Goal: Task Accomplishment & Management: Manage account settings

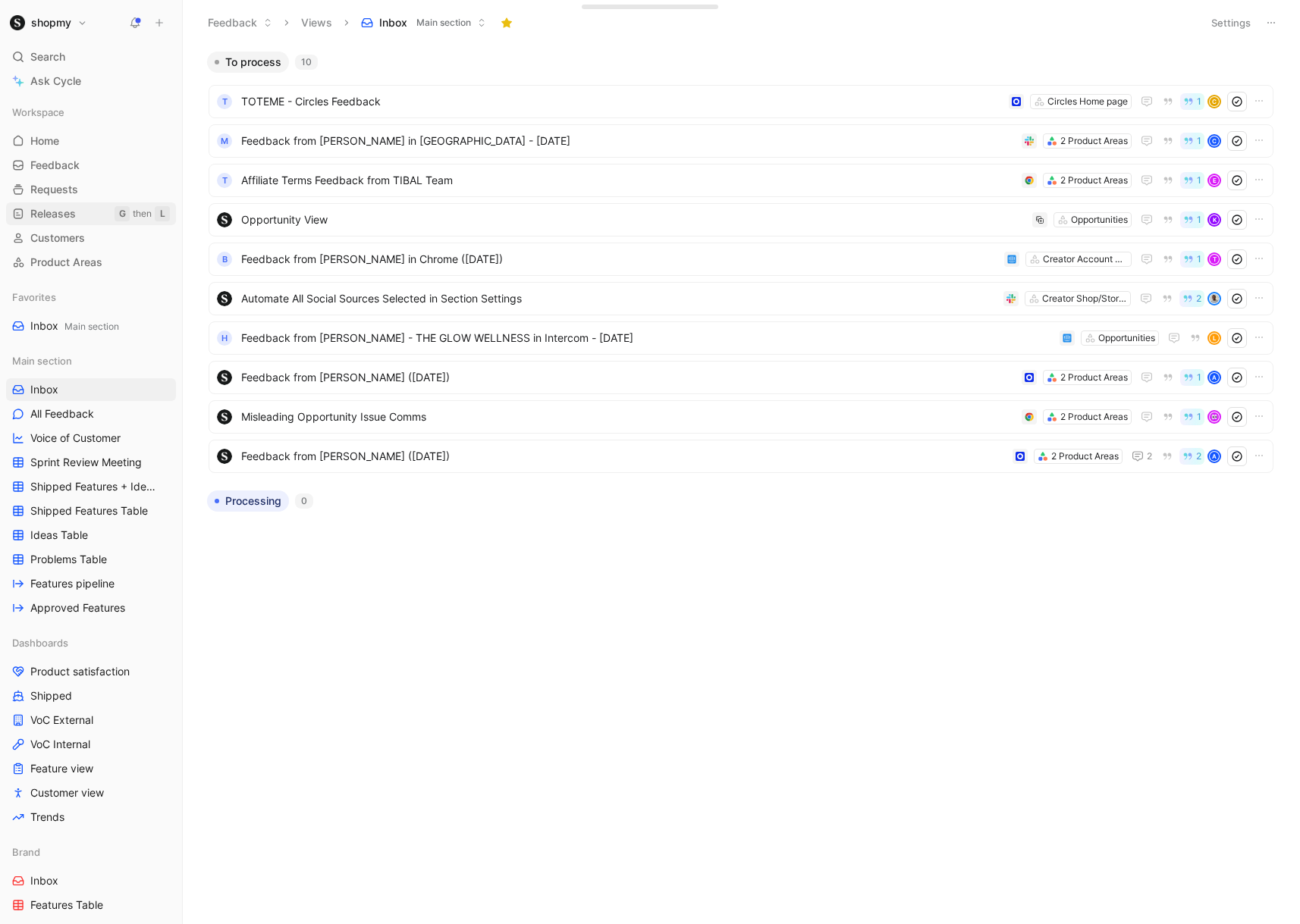
click at [67, 208] on span "Releases" at bounding box center [54, 214] width 46 height 15
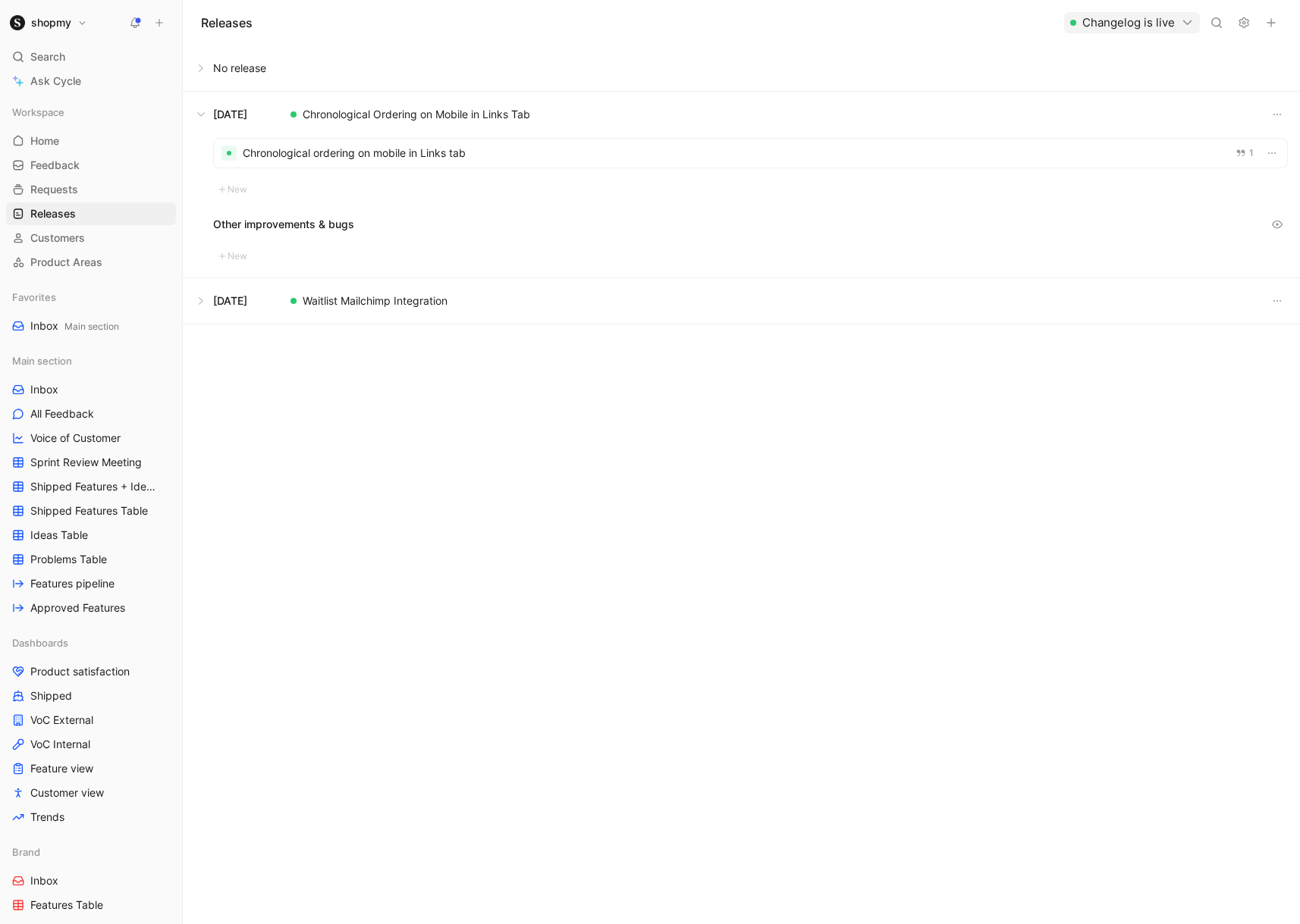
click at [1273, 20] on icon "button" at bounding box center [1271, 22] width 12 height 12
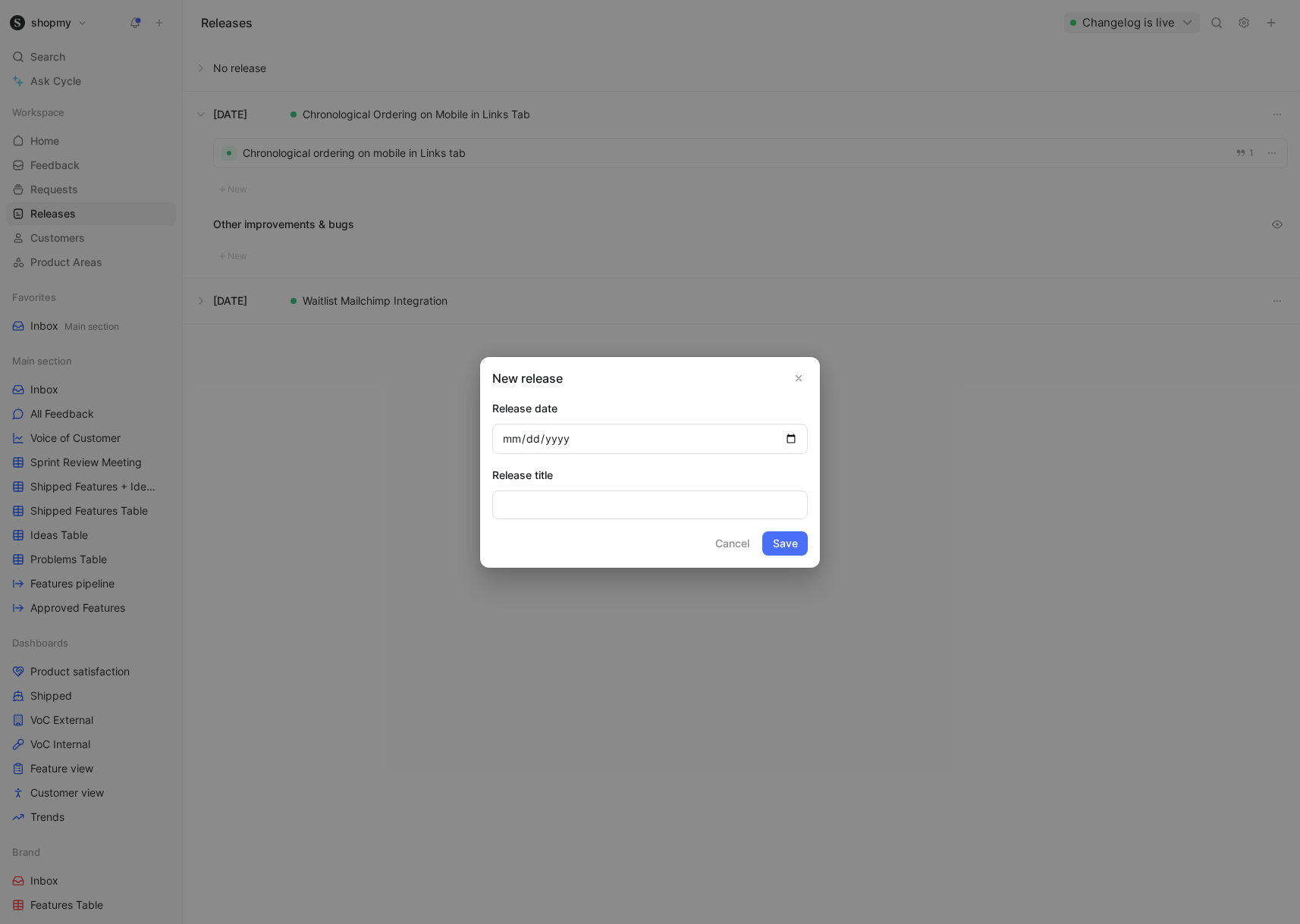
click at [505, 439] on input "date" at bounding box center [650, 439] width 315 height 31
click at [512, 439] on input "date" at bounding box center [650, 439] width 315 height 31
click at [794, 439] on input "date" at bounding box center [650, 439] width 315 height 31
type input "[DATE]"
click at [580, 511] on input at bounding box center [650, 505] width 315 height 29
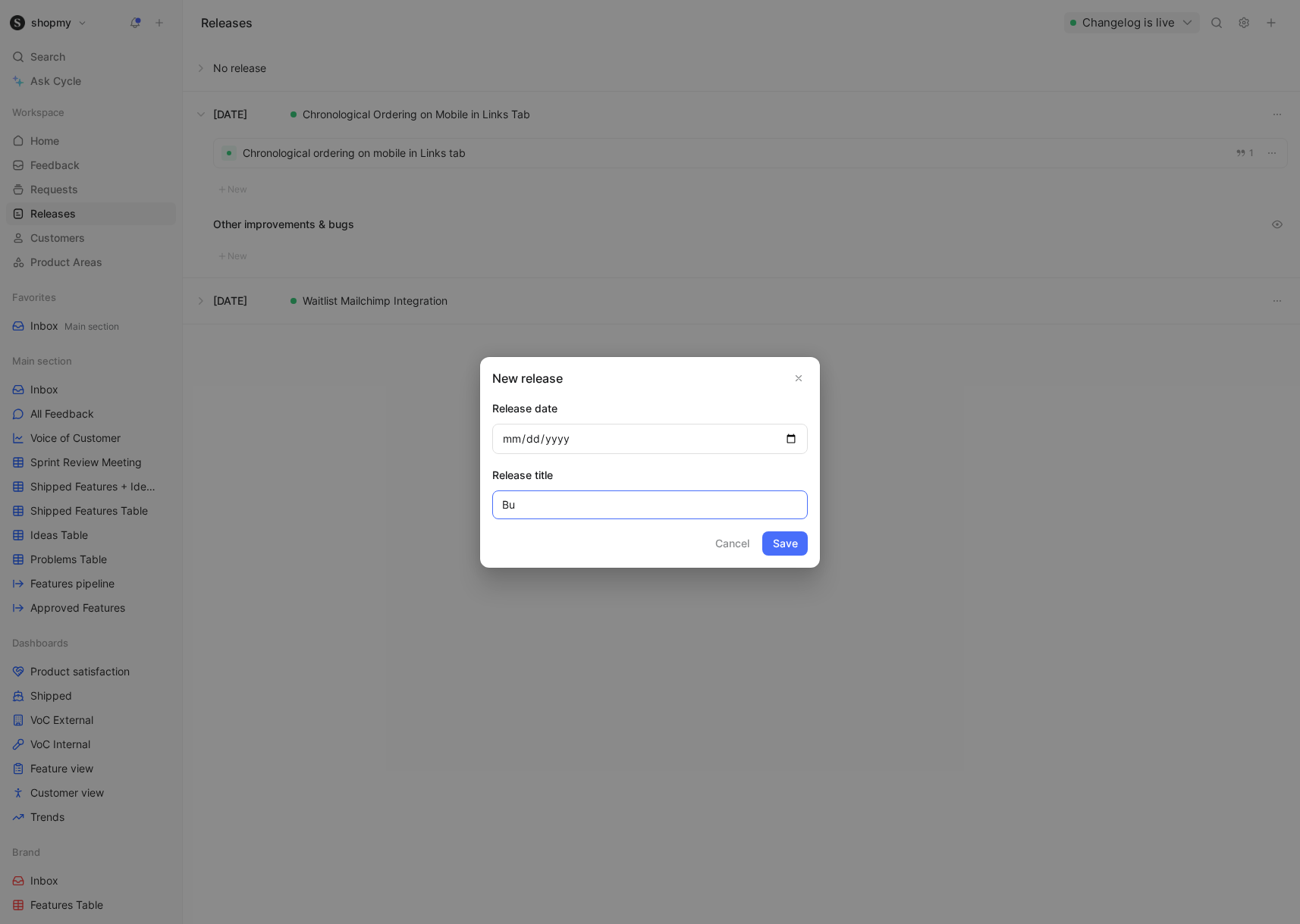
type input "B"
type input "Internal - Bulk upload creators to a list"
click at [763, 531] on button "Save" at bounding box center [786, 543] width 46 height 24
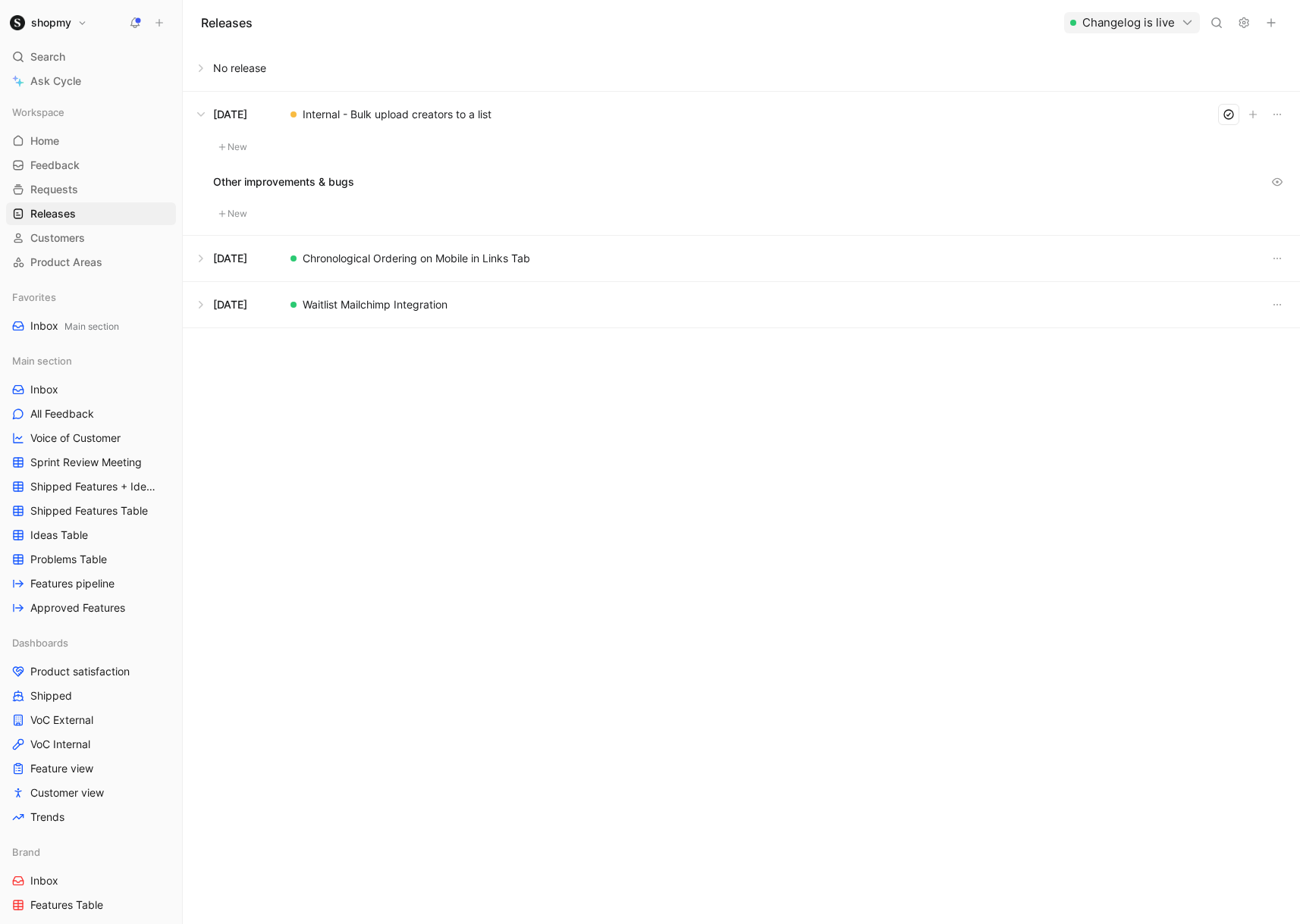
click at [235, 146] on button "New" at bounding box center [233, 146] width 39 height 18
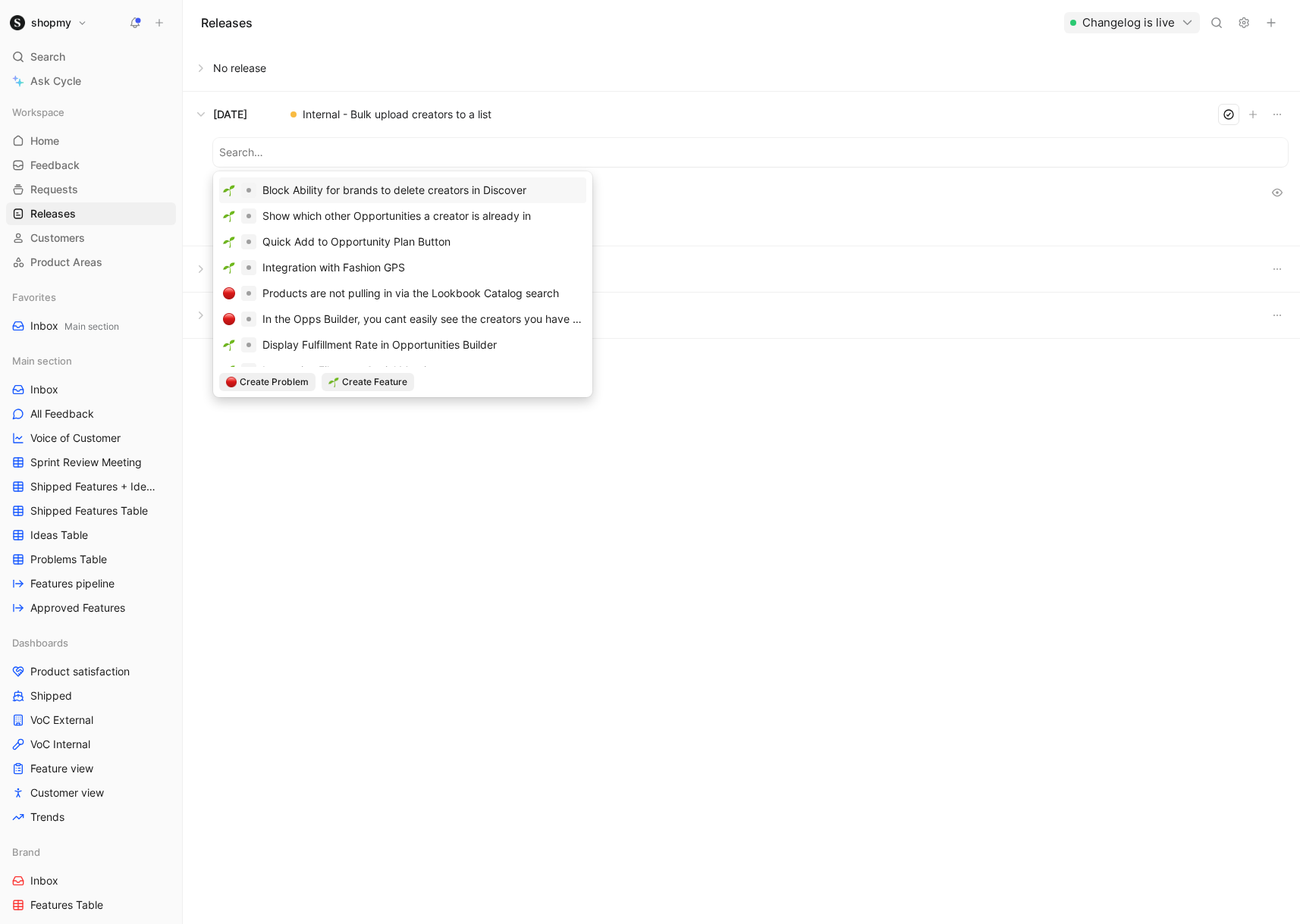
click at [337, 158] on input at bounding box center [750, 152] width 1062 height 18
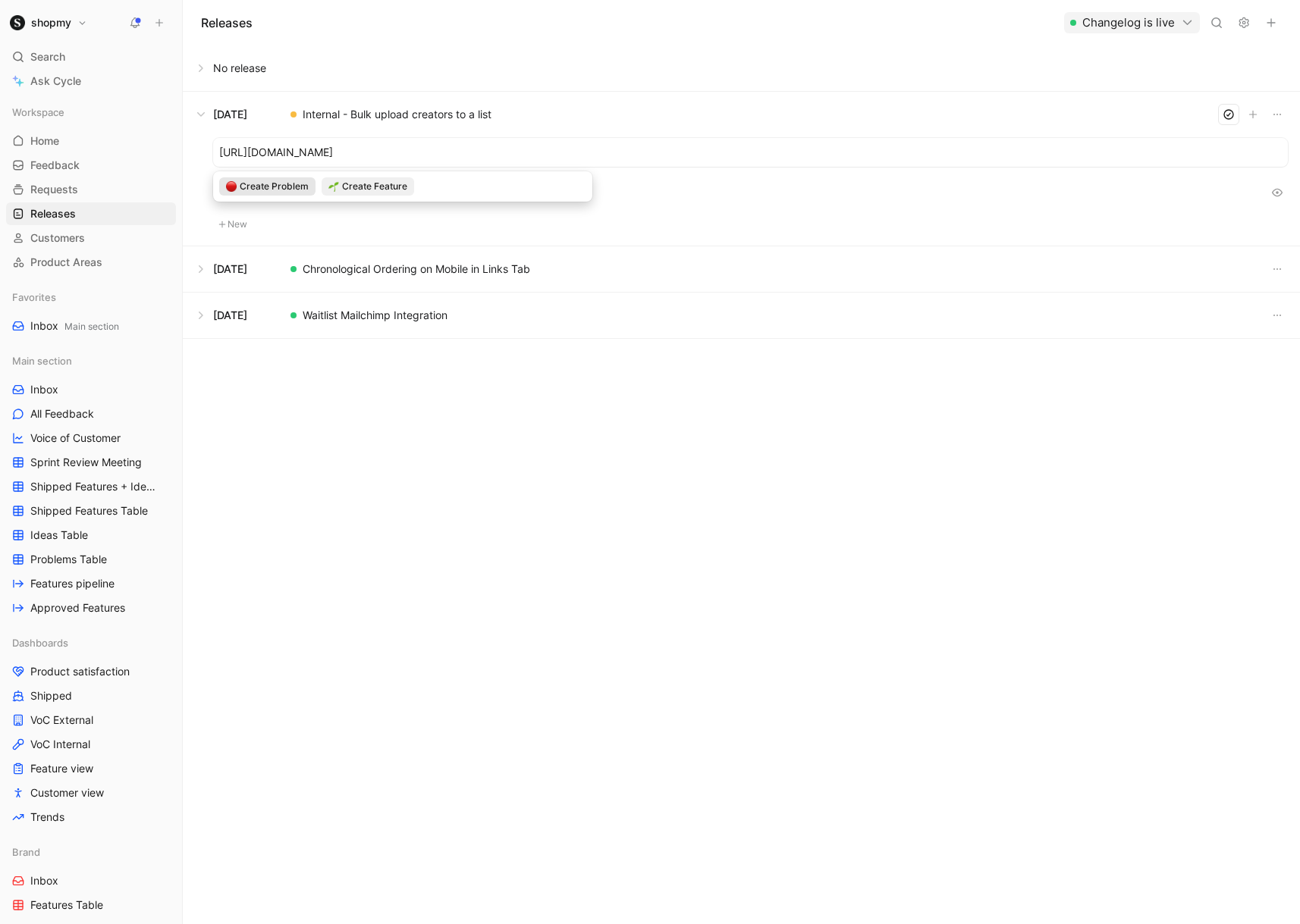
drag, startPoint x: 654, startPoint y: 149, endPoint x: 203, endPoint y: 150, distance: 451.0
click at [202, 150] on div "[URL][DOMAIN_NAME] Other improvements & bugs New" at bounding box center [741, 191] width 1117 height 108
type input "="
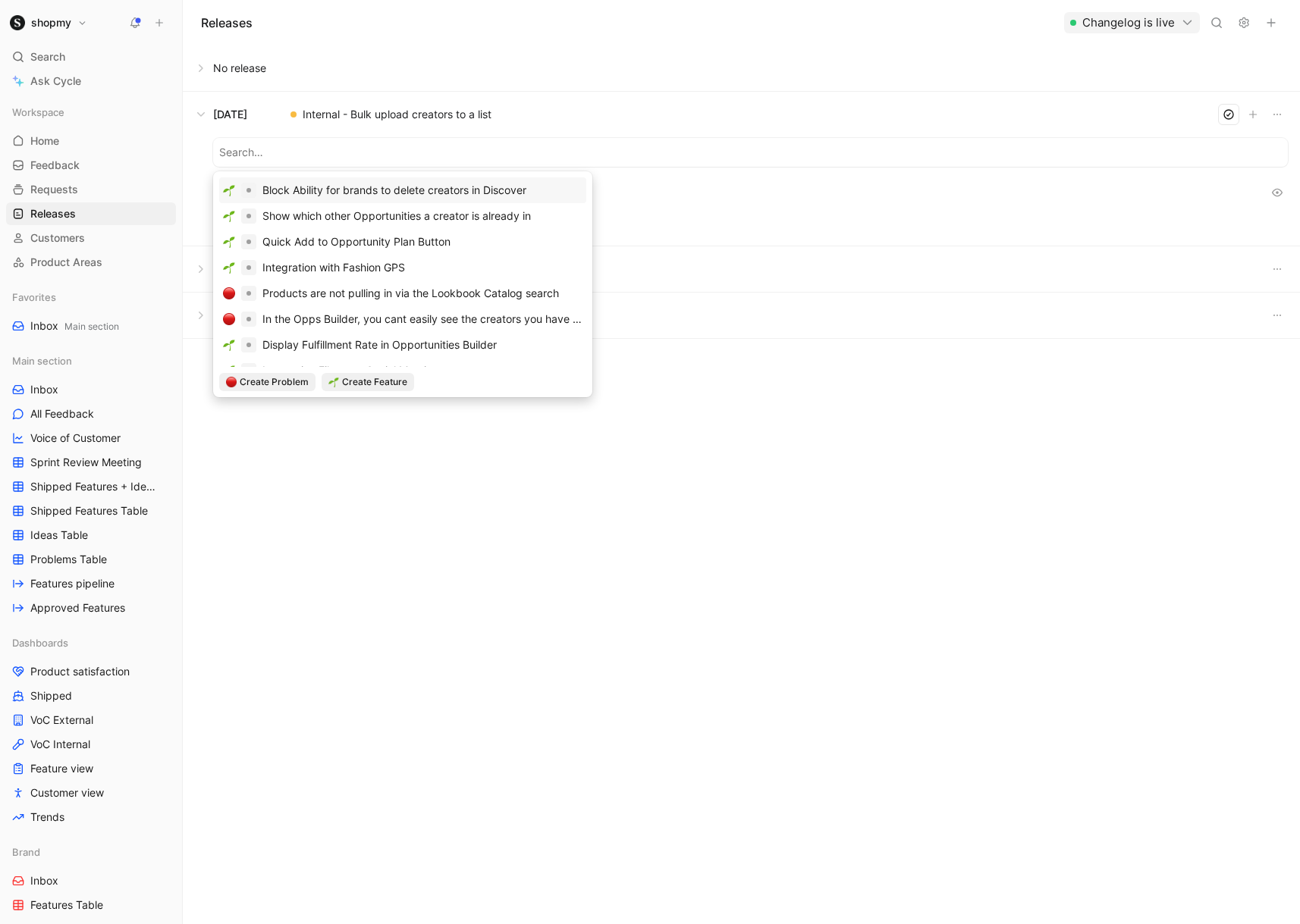
click at [720, 506] on div "Releases Changelog is live No release [DATE] Internal - Bulk upload creators to…" at bounding box center [741, 462] width 1117 height 924
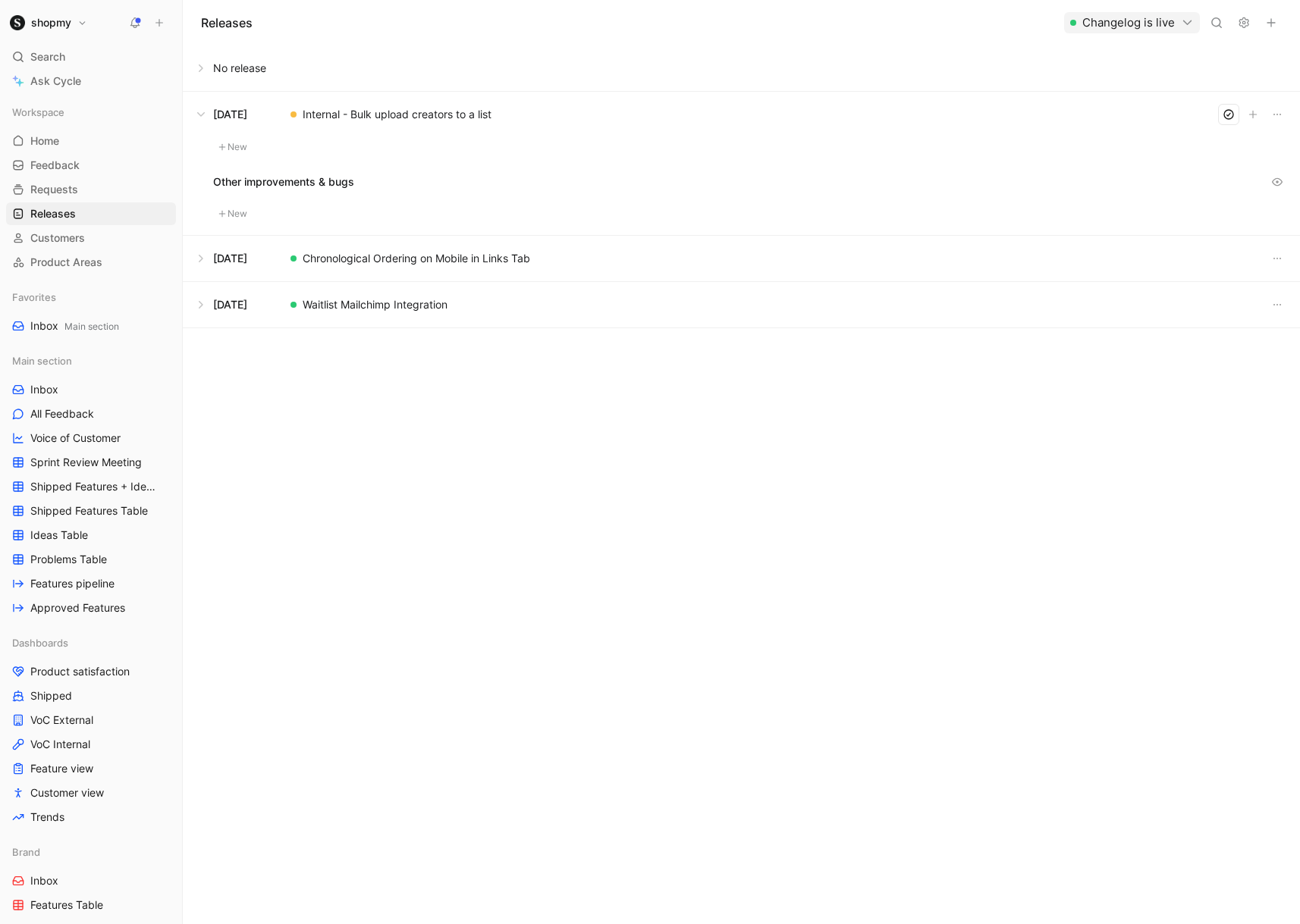
click at [466, 108] on button at bounding box center [741, 115] width 1116 height 46
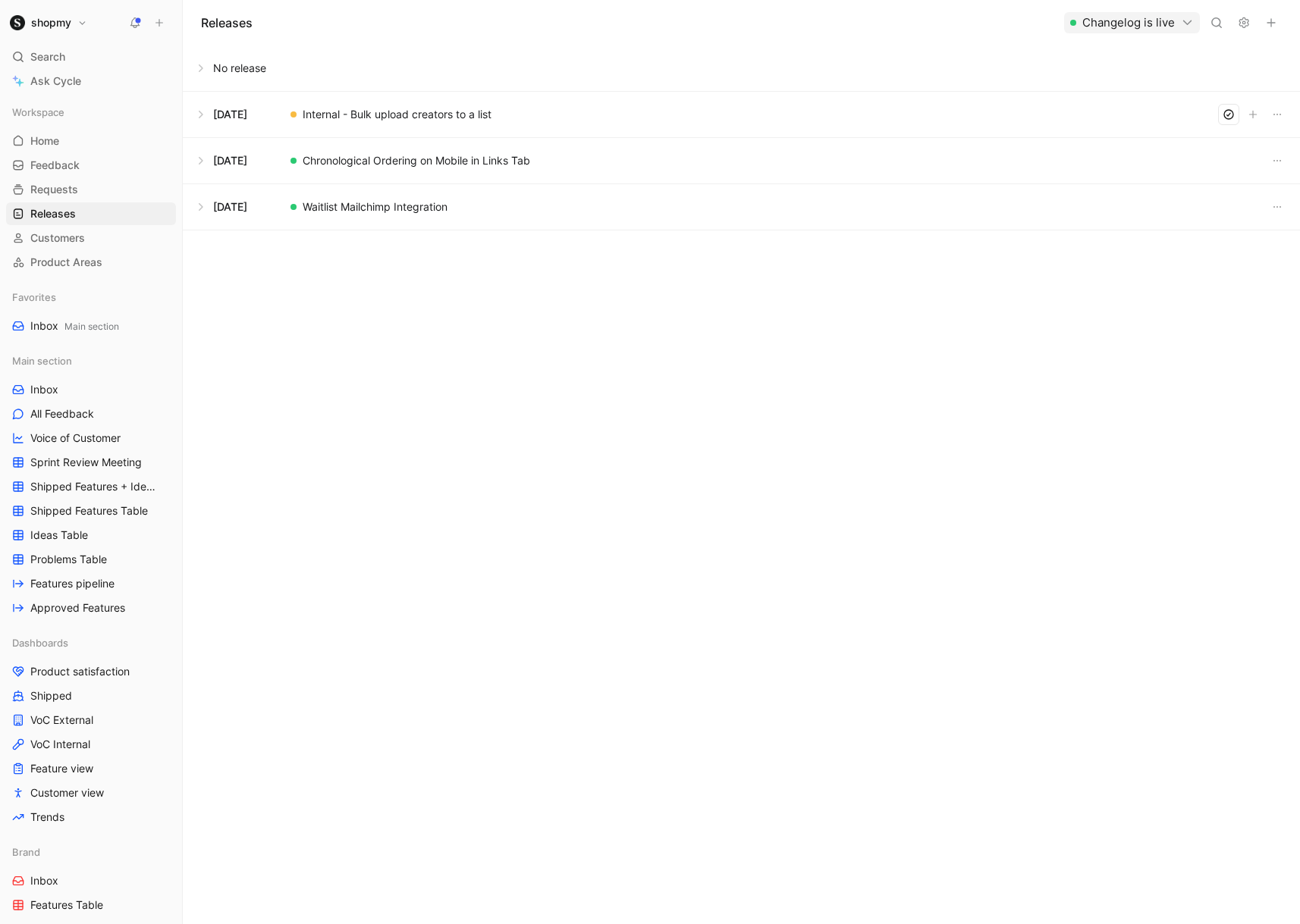
click at [508, 111] on button at bounding box center [741, 115] width 1116 height 46
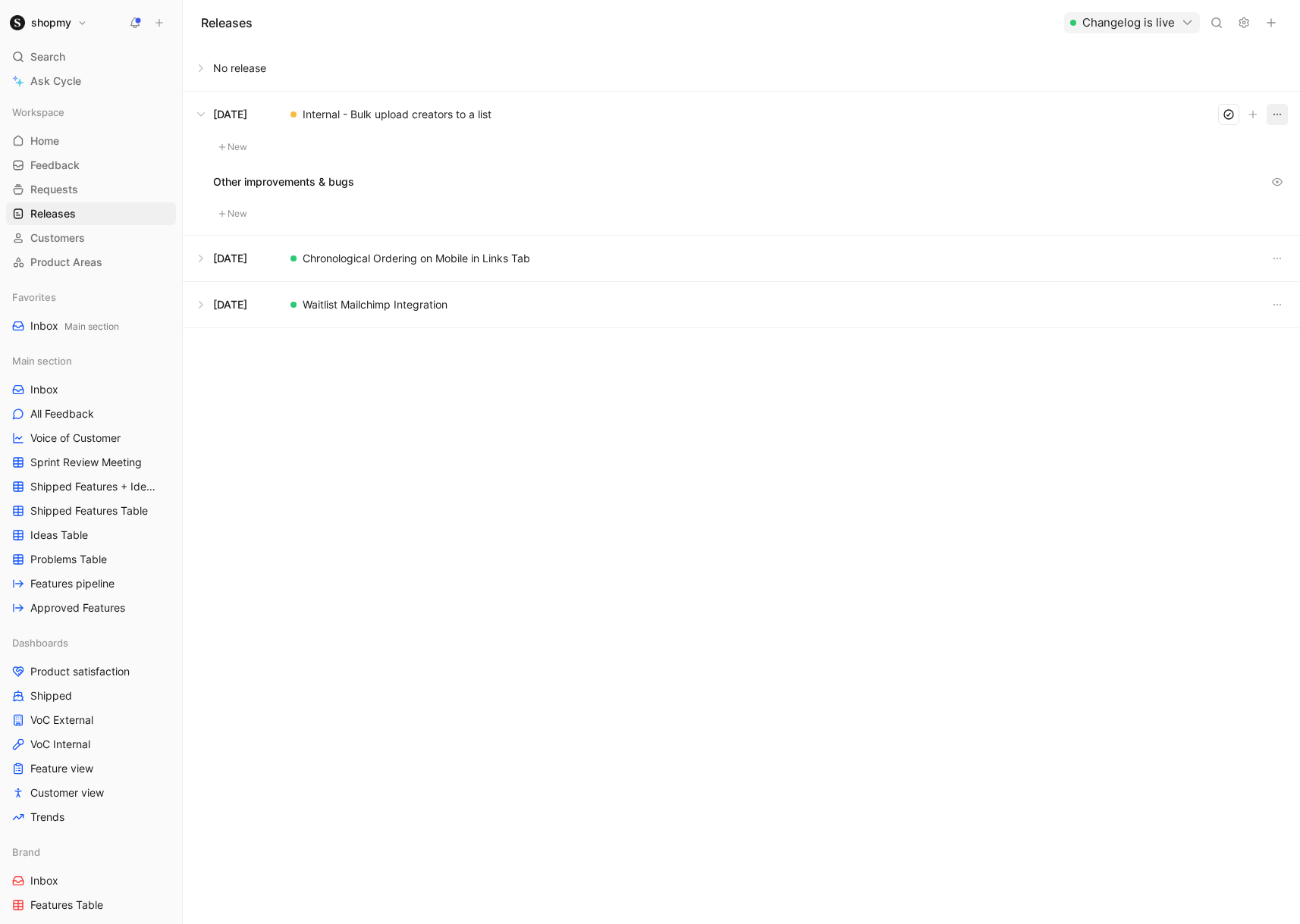
click at [1283, 120] on button "button" at bounding box center [1277, 114] width 21 height 21
click at [1212, 162] on span "Edit release info" at bounding box center [1197, 166] width 79 height 12
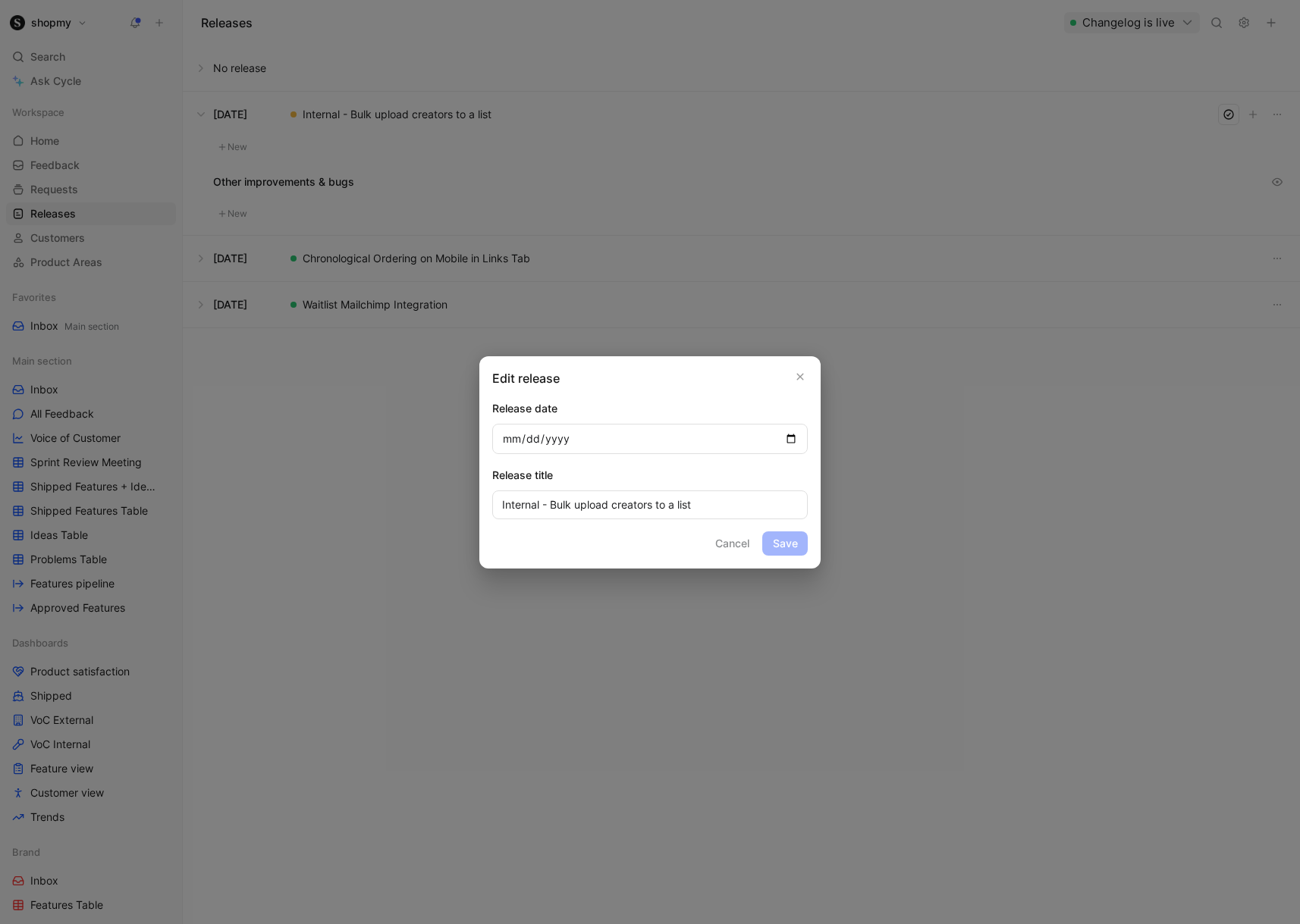
click at [924, 473] on div at bounding box center [650, 462] width 1300 height 924
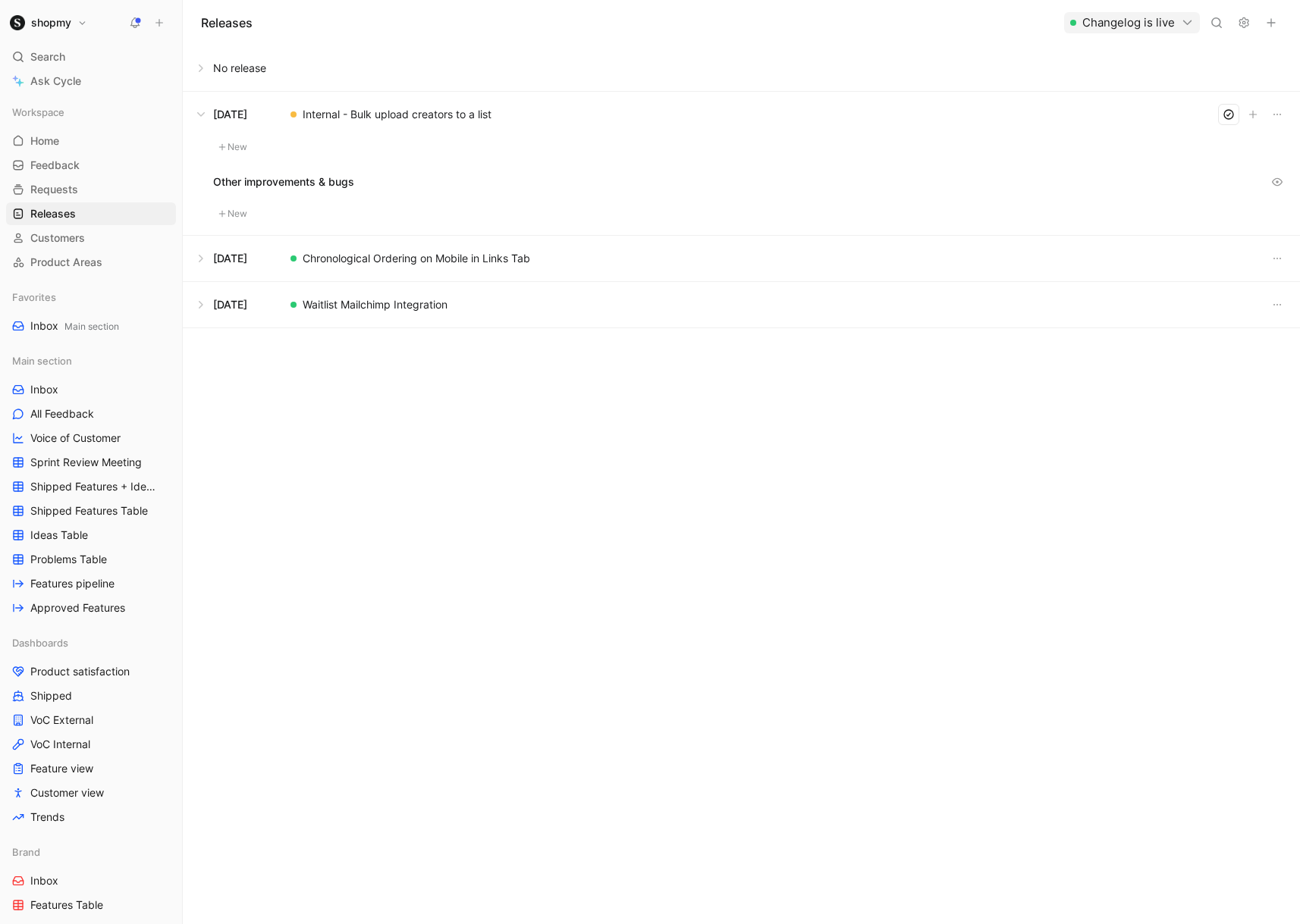
click at [1278, 24] on button "button" at bounding box center [1271, 23] width 21 height 21
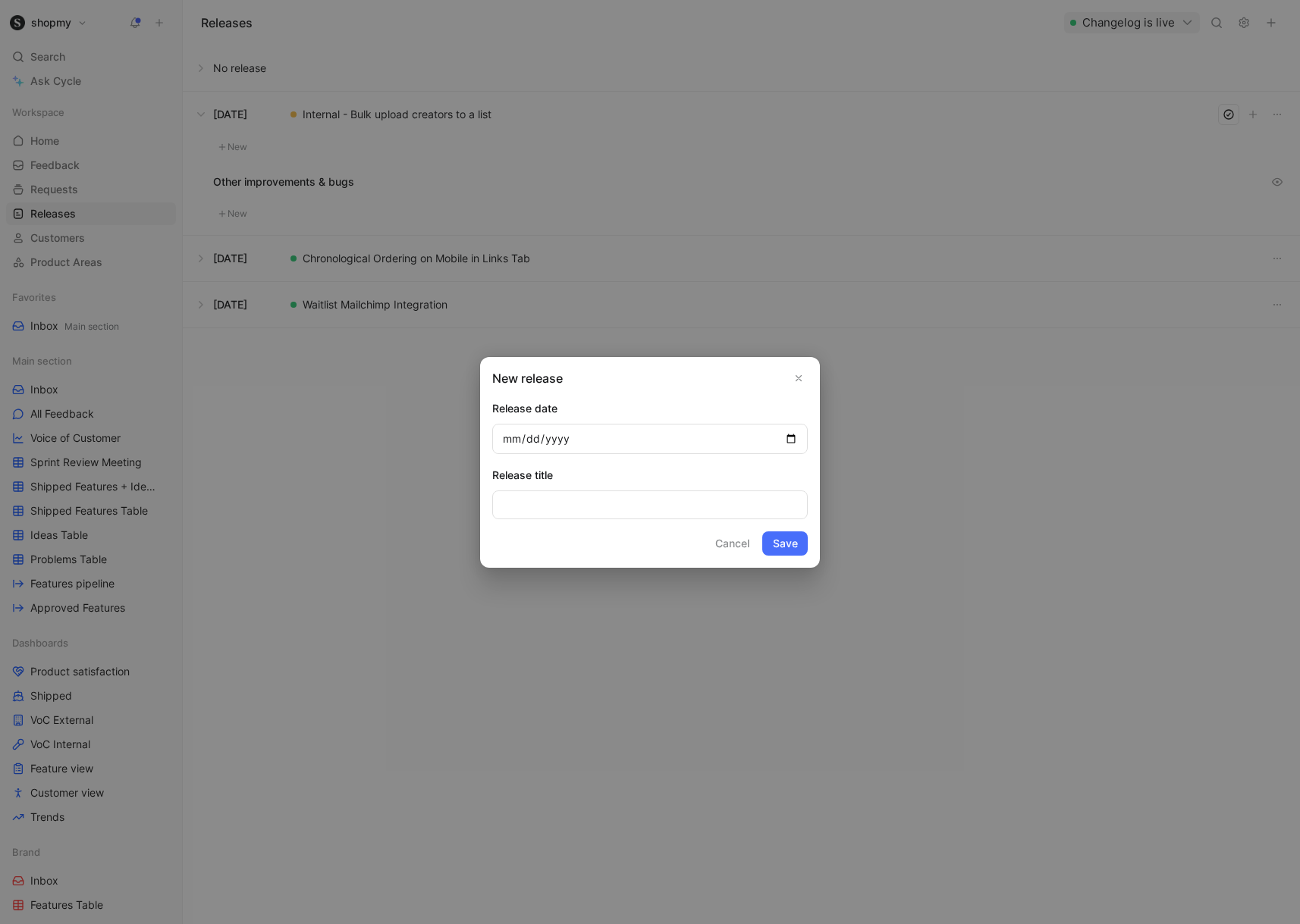
click at [950, 473] on div at bounding box center [650, 462] width 1300 height 924
